Goal: Task Accomplishment & Management: Manage account settings

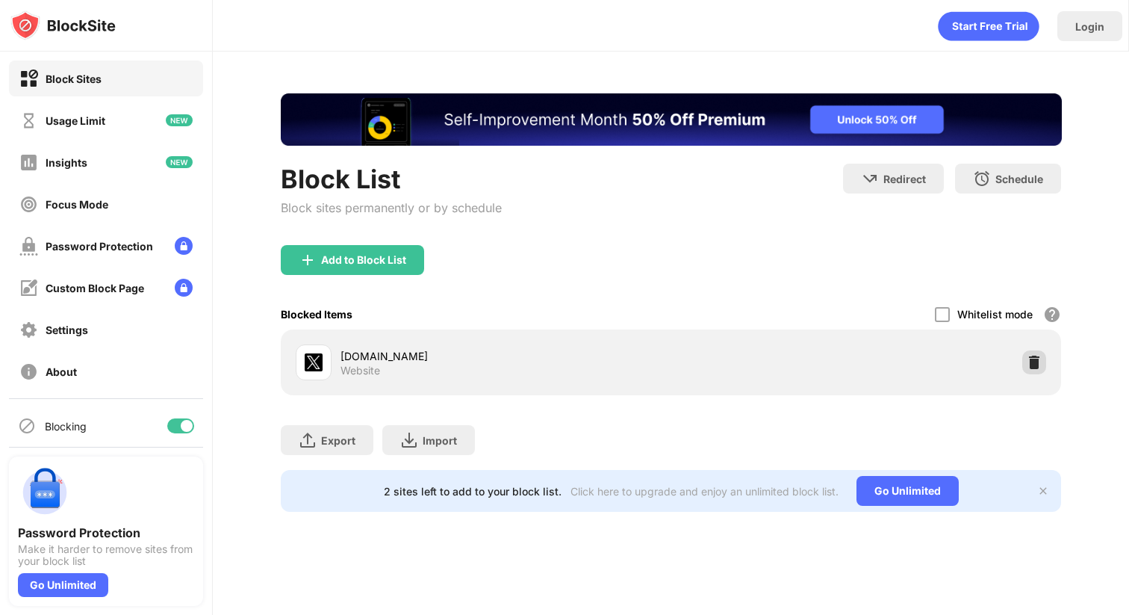
click at [1026, 362] on div at bounding box center [1035, 362] width 24 height 24
